Goal: Go to known website: Access a specific website the user already knows

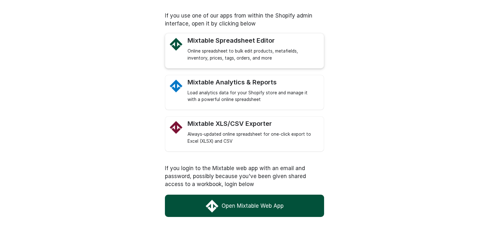
click at [240, 40] on div "Mixtable Spreadsheet Editor" at bounding box center [252, 41] width 130 height 8
click at [238, 206] on link "Open Mixtable Web App" at bounding box center [244, 205] width 159 height 22
click at [234, 204] on link "Open Mixtable Web App" at bounding box center [244, 205] width 159 height 22
